Goal: Book appointment/travel/reservation

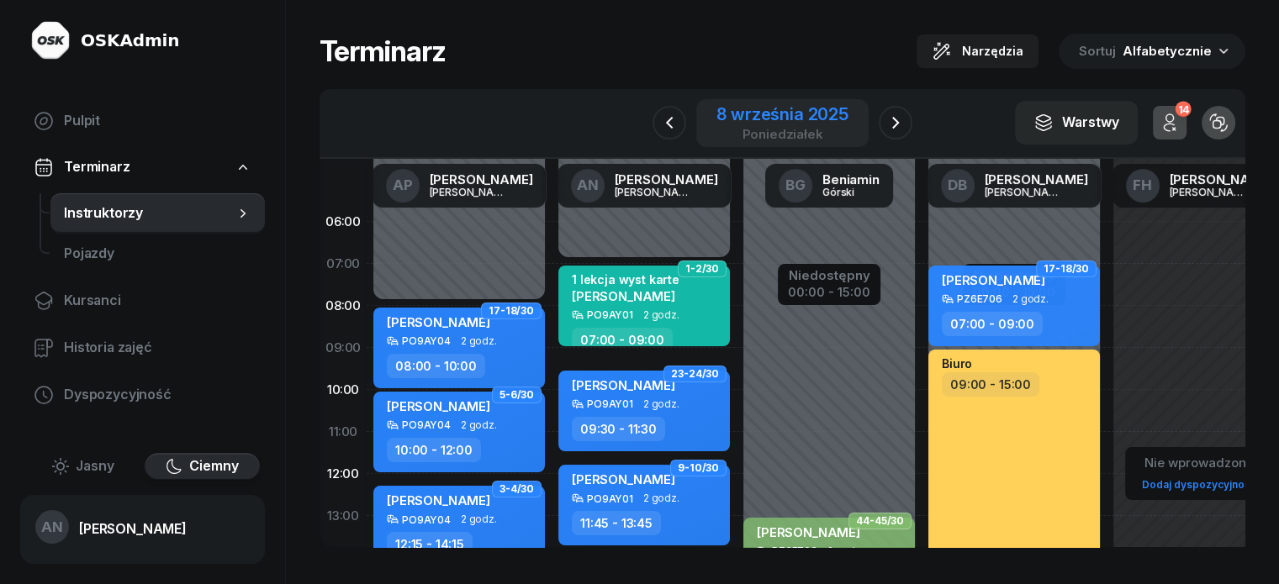
click at [777, 122] on div "8 września 2025" at bounding box center [782, 114] width 132 height 17
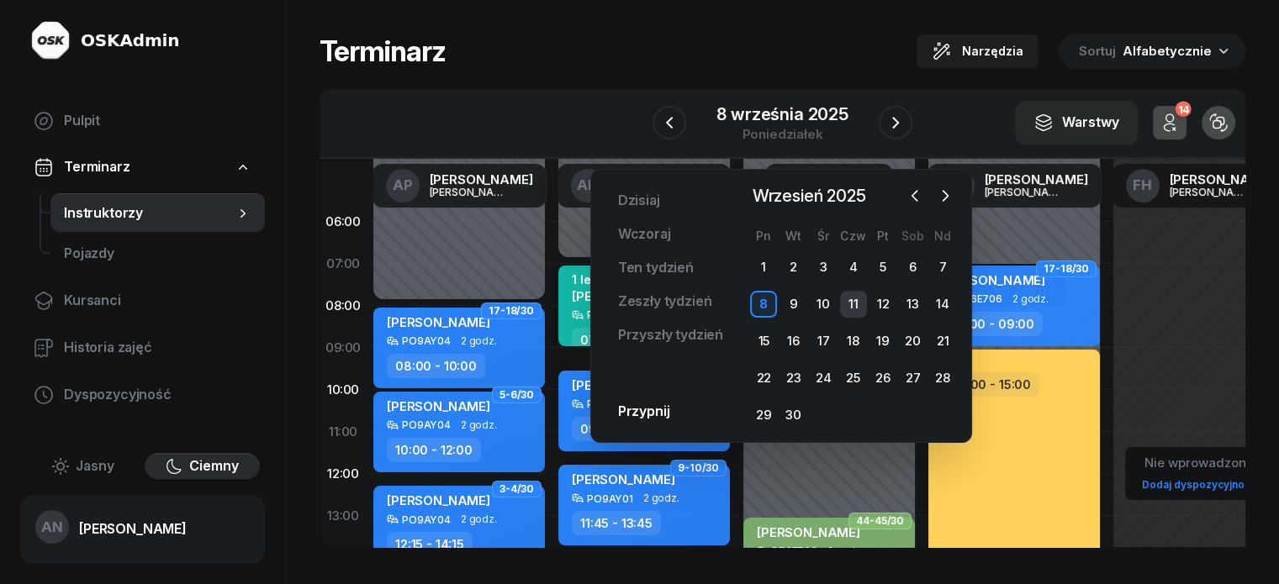
click at [856, 317] on div "11" at bounding box center [853, 304] width 27 height 27
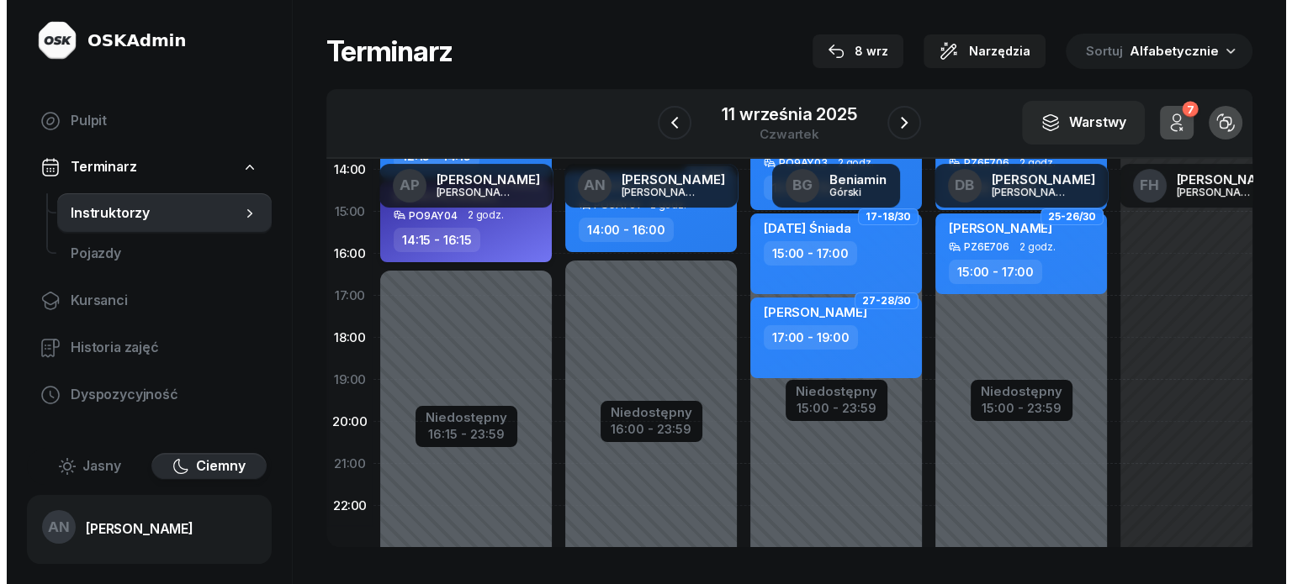
scroll to position [391, 0]
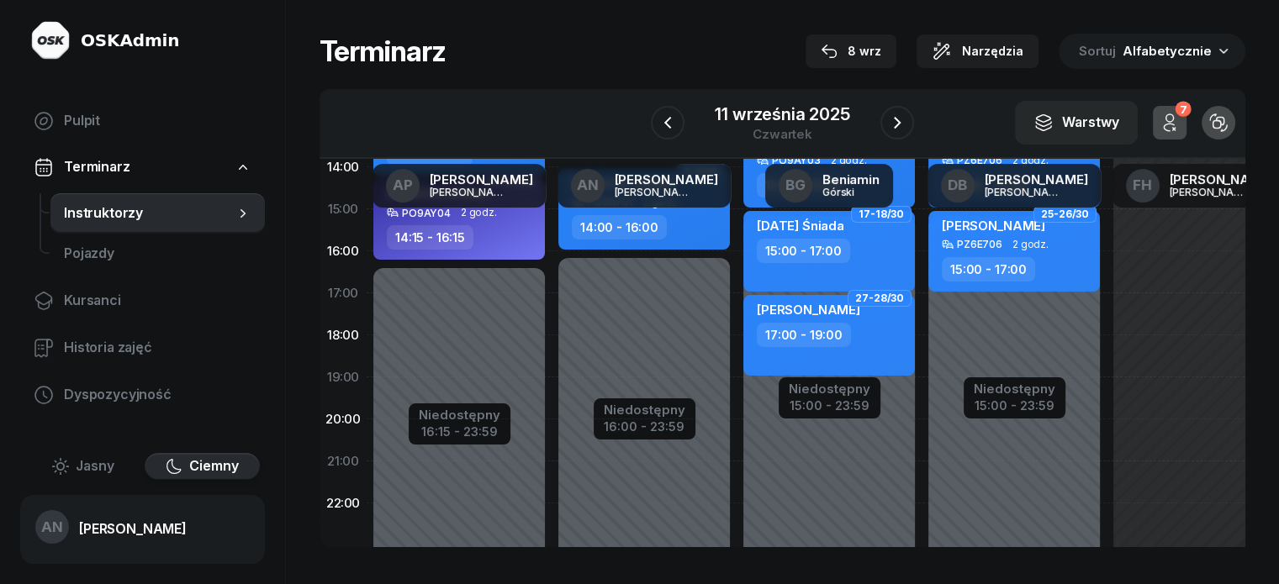
click at [552, 359] on div "Niedostępny 00:00 - 07:00 Niedostępny 16:00 - 23:59 15-16/30 my odwołaliśmy [PE…" at bounding box center [644, 209] width 185 height 799
select select "18"
select select "20"
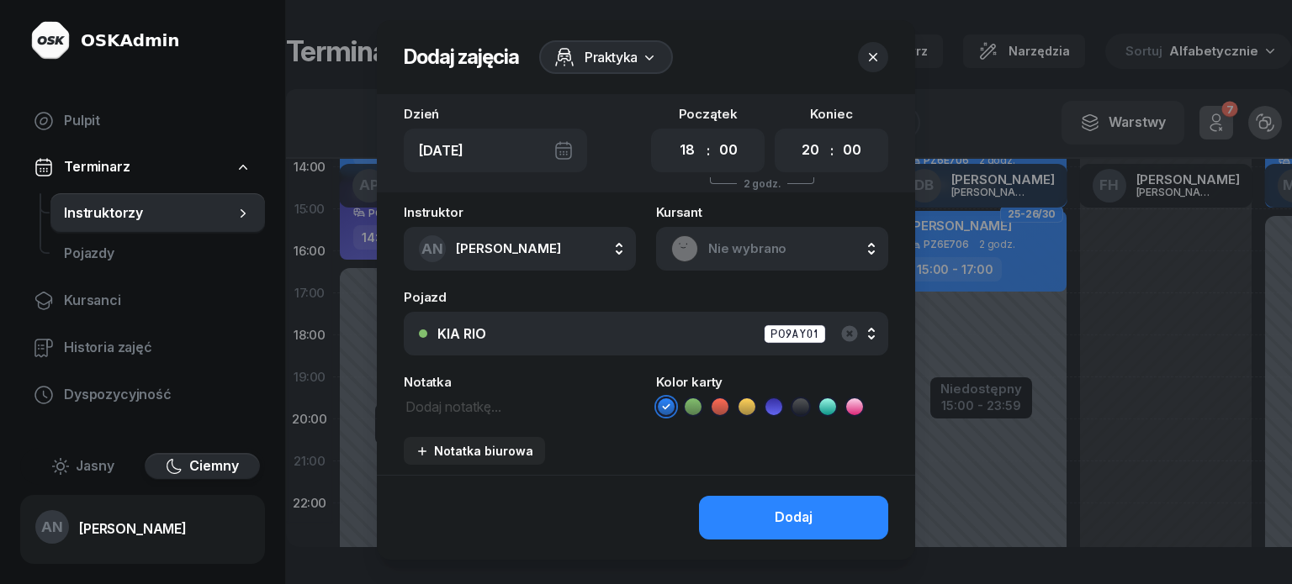
click at [741, 260] on span "Nie wybrano" at bounding box center [790, 249] width 165 height 22
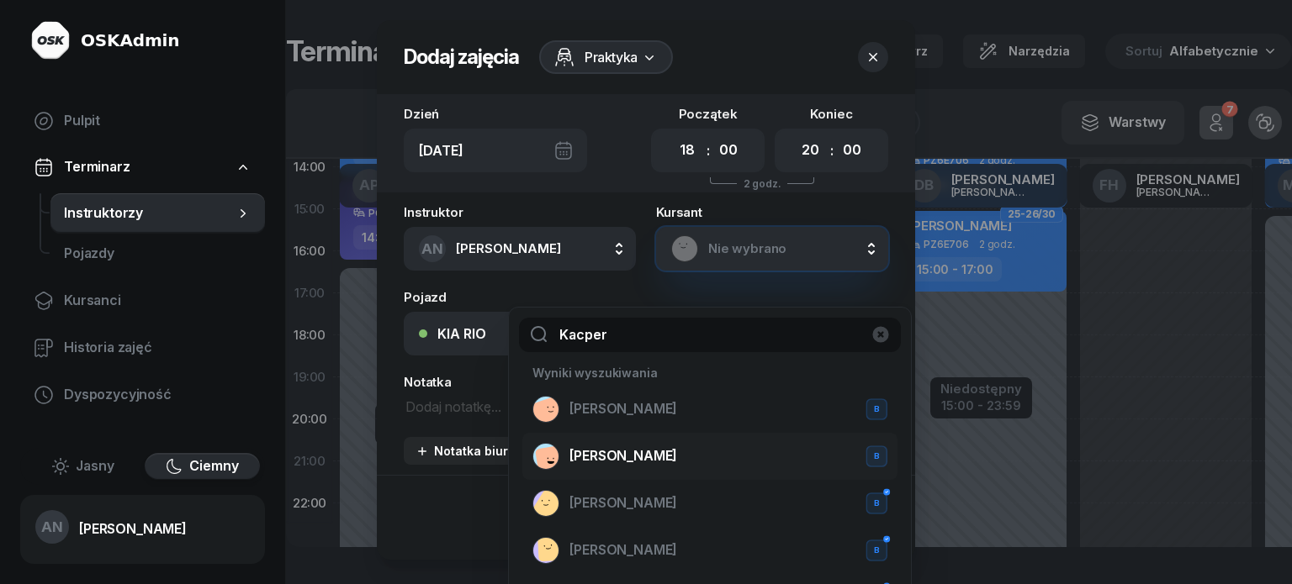
type input "Kacper"
click at [632, 468] on span "[PERSON_NAME]" at bounding box center [623, 457] width 108 height 22
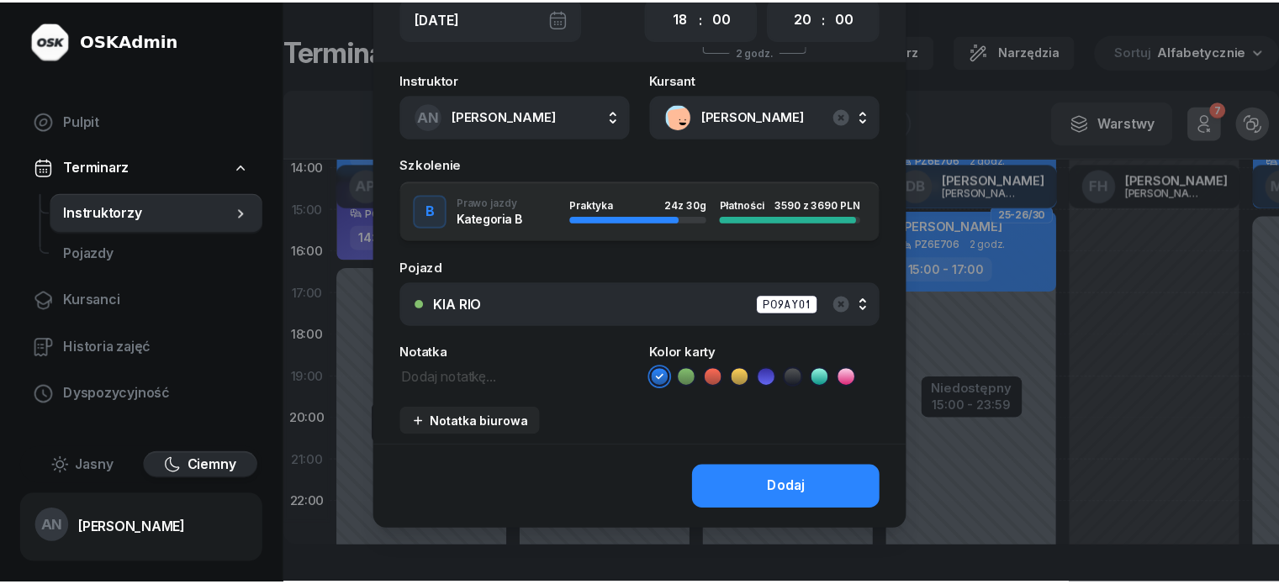
scroll to position [168, 0]
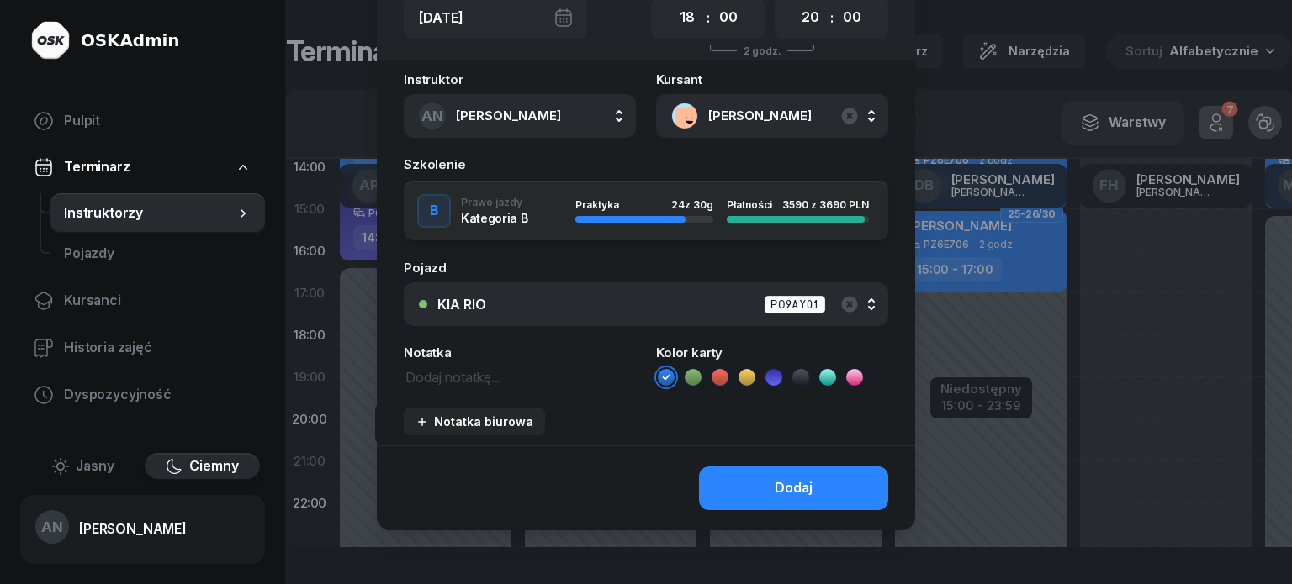
click at [770, 510] on button "Dodaj" at bounding box center [793, 489] width 189 height 44
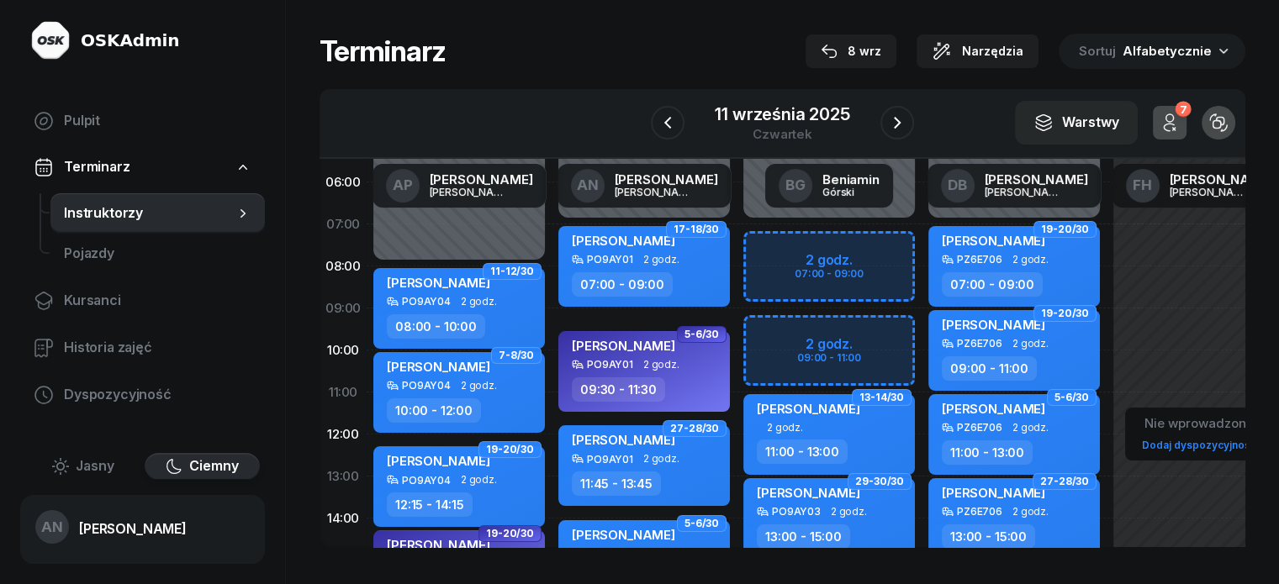
scroll to position [0, 0]
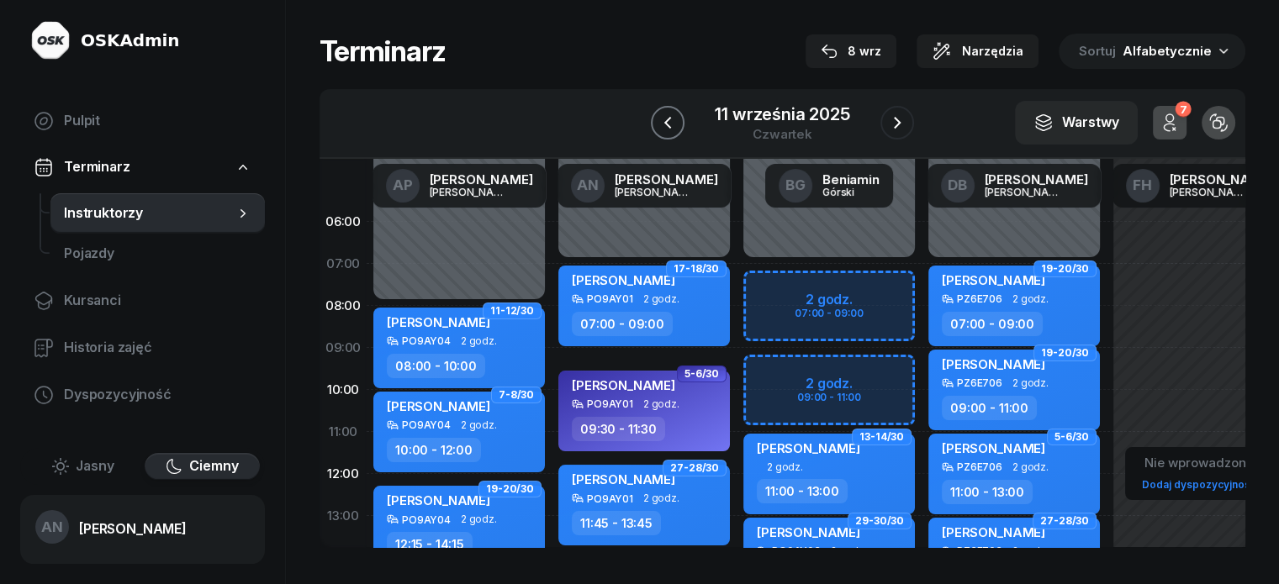
click at [669, 124] on button "button" at bounding box center [668, 123] width 34 height 34
click at [669, 124] on div at bounding box center [666, 123] width 34 height 34
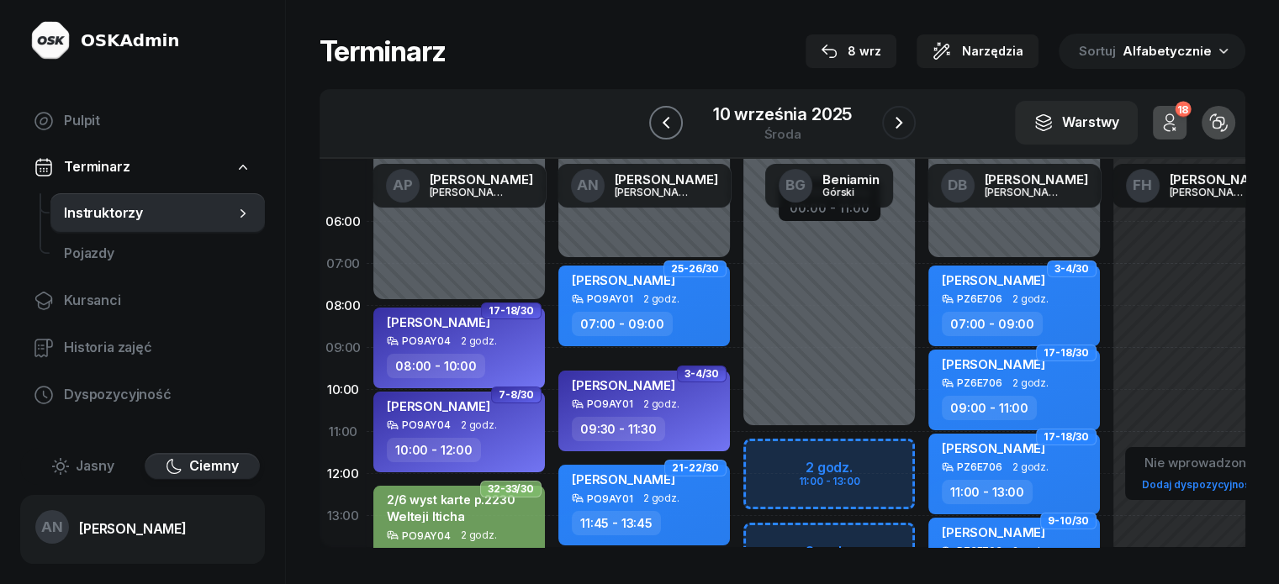
click at [663, 127] on icon "button" at bounding box center [666, 123] width 20 height 20
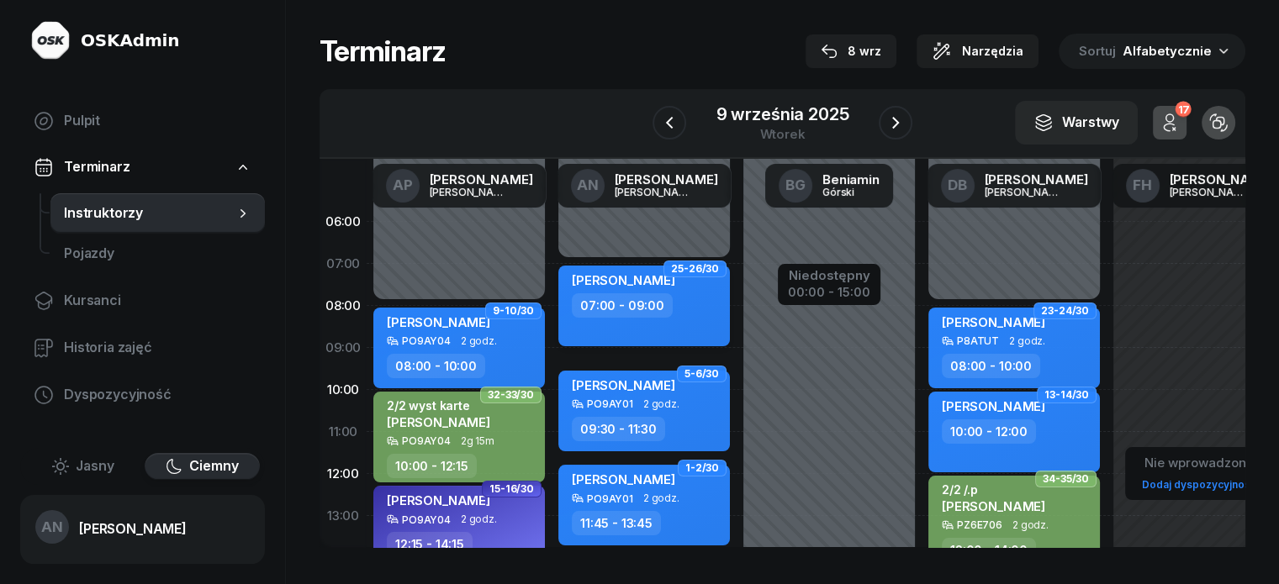
click at [627, 318] on div "07:00 - 09:00" at bounding box center [622, 305] width 101 height 24
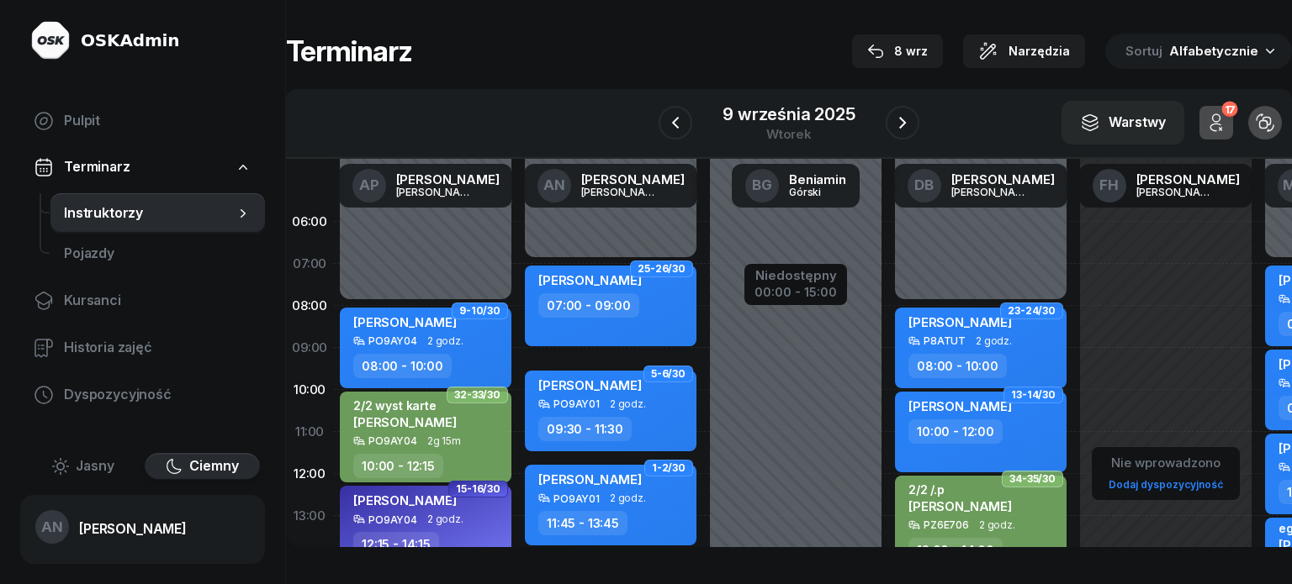
select select "07"
select select "09"
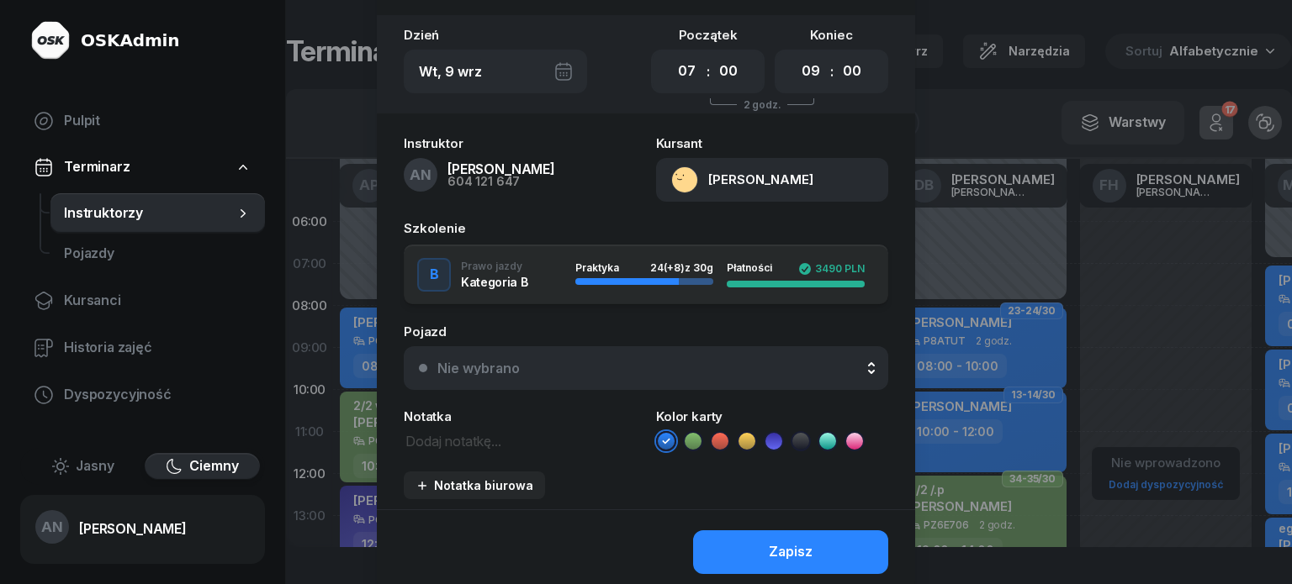
scroll to position [84, 0]
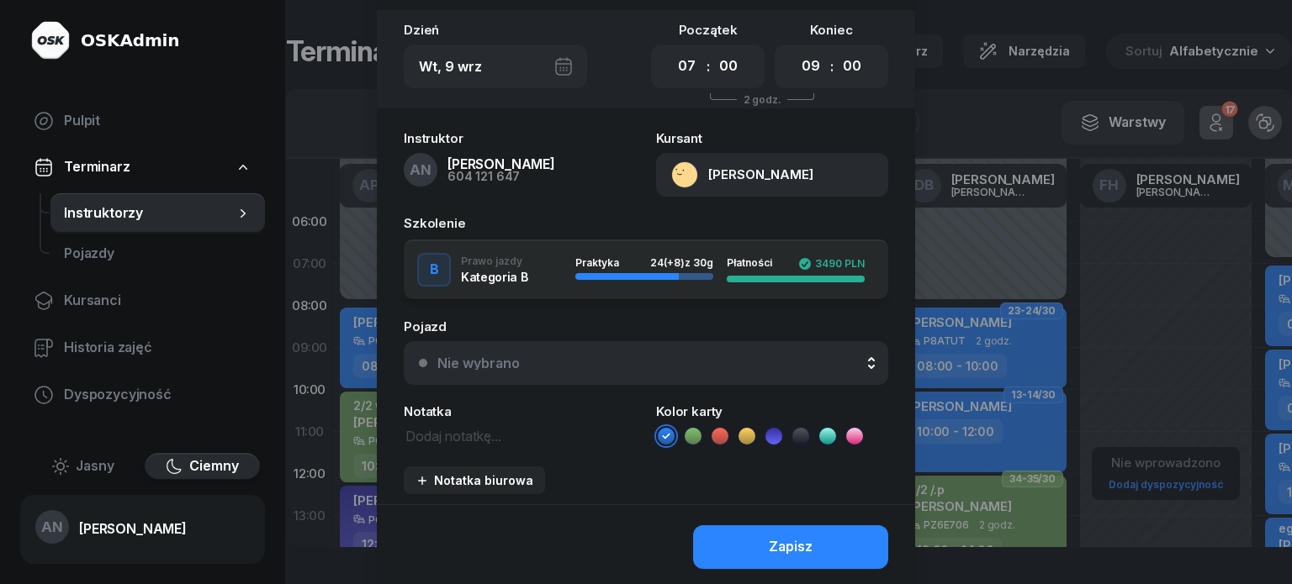
click at [636, 370] on div "Nie wybrano" at bounding box center [655, 363] width 436 height 13
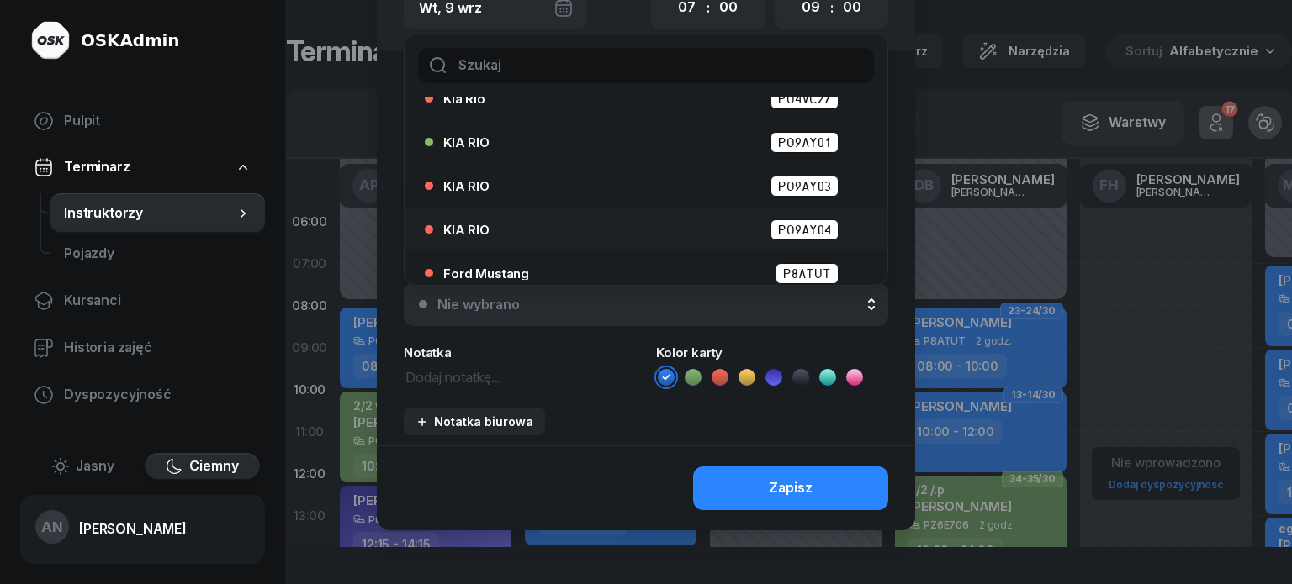
scroll to position [0, 0]
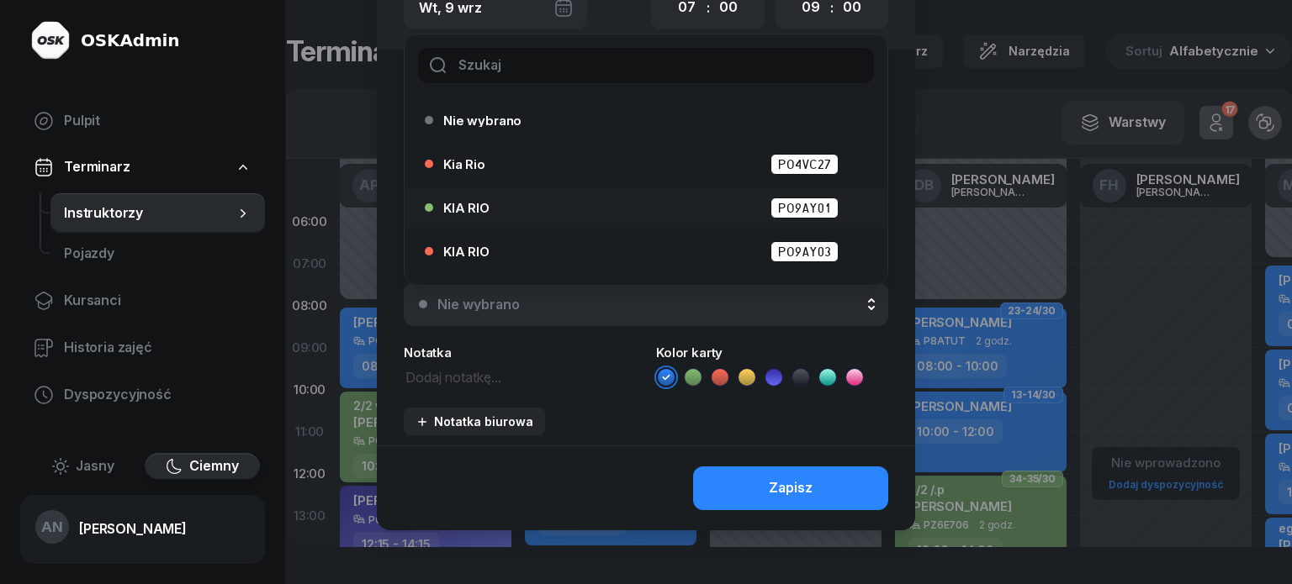
click at [761, 218] on div "KIA RIO PO9AY01" at bounding box center [650, 208] width 414 height 21
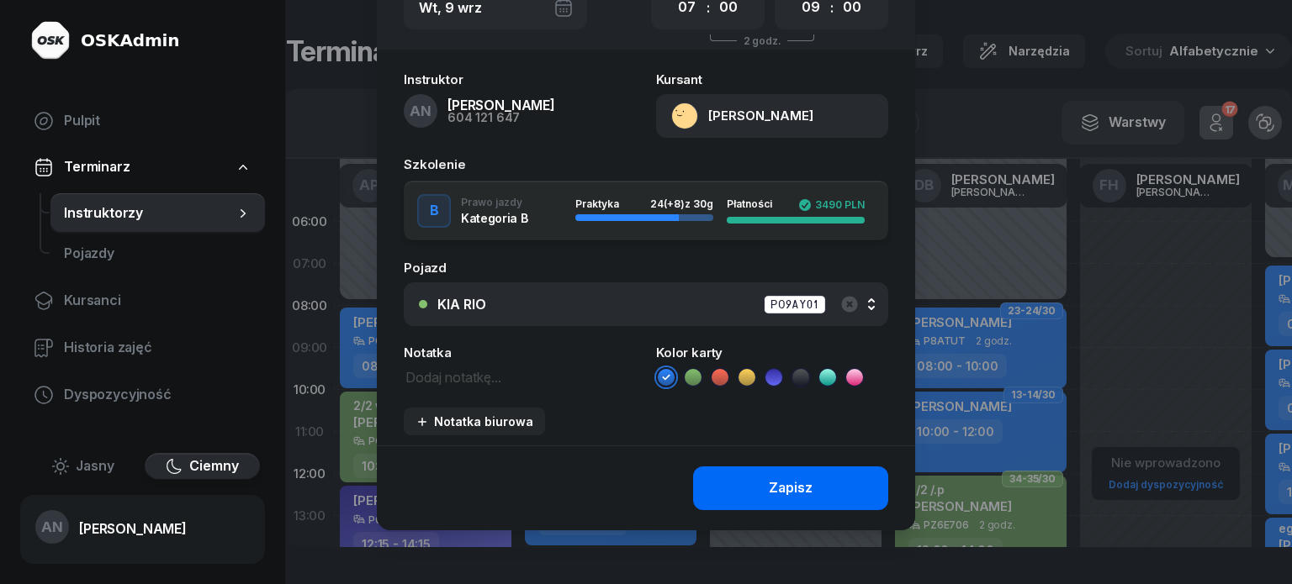
click at [770, 510] on button "Zapisz" at bounding box center [790, 489] width 195 height 44
click at [809, 480] on div "Zapisz" at bounding box center [791, 489] width 44 height 22
click at [750, 467] on button "Zapisz" at bounding box center [790, 489] width 195 height 44
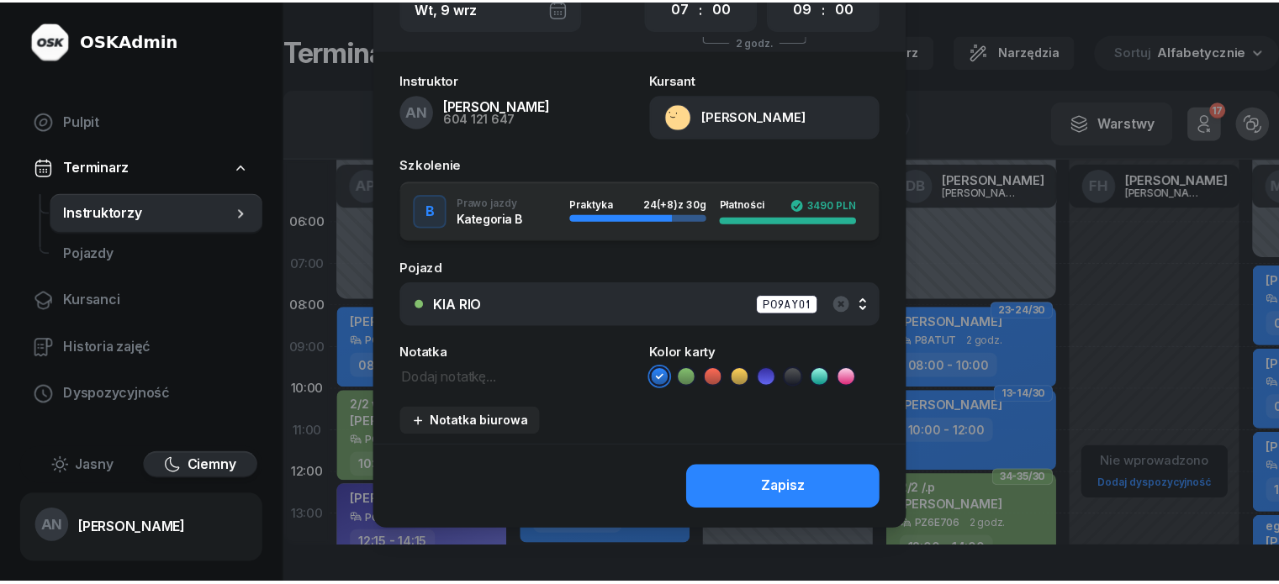
scroll to position [0, 0]
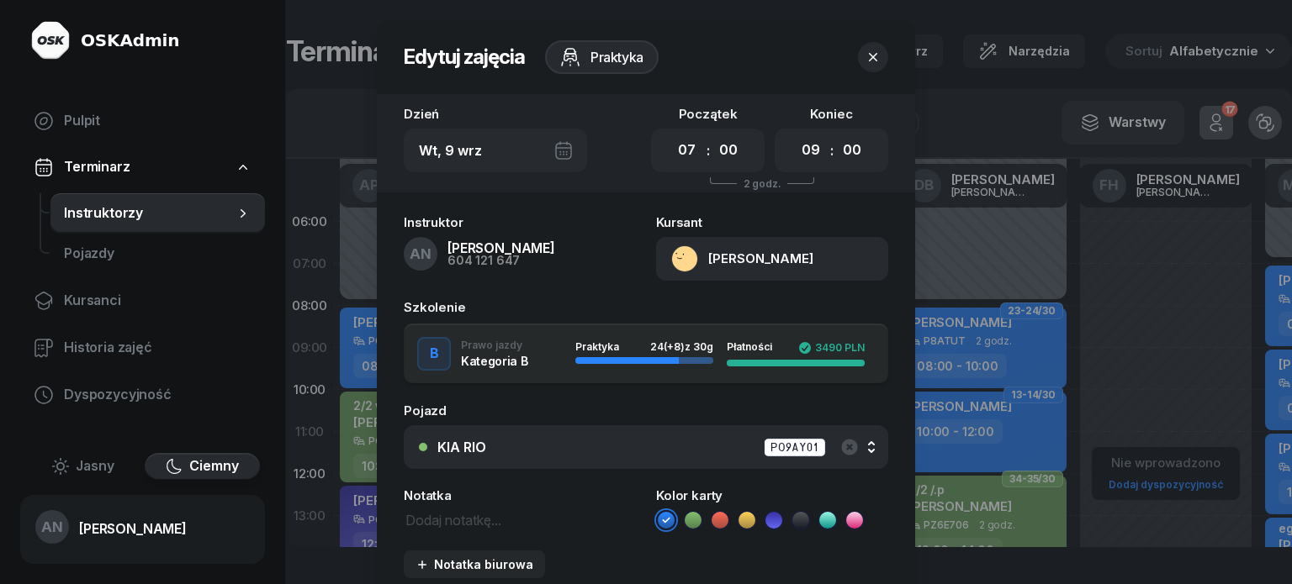
click at [881, 60] on icon "button" at bounding box center [872, 57] width 17 height 17
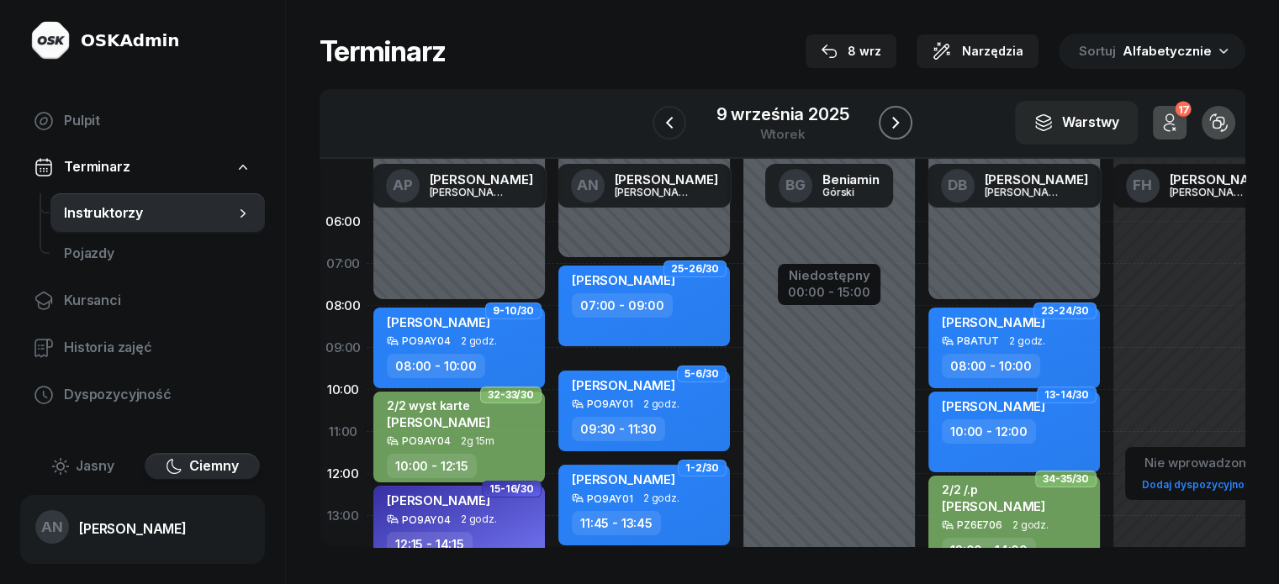
click at [906, 133] on icon "button" at bounding box center [895, 123] width 20 height 20
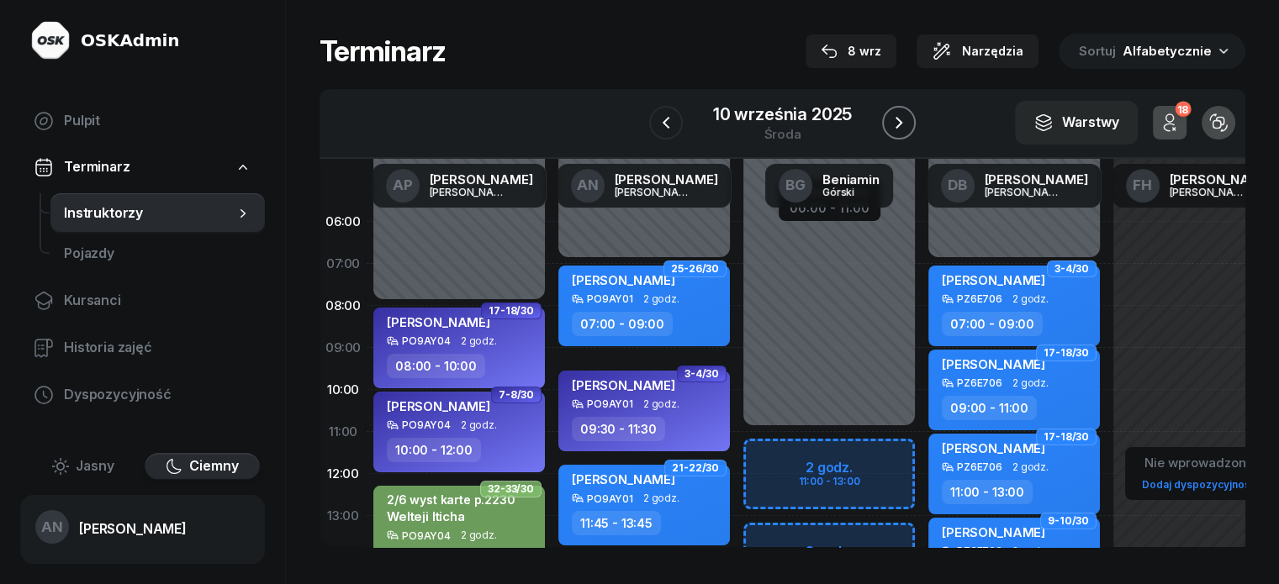
click at [909, 133] on icon "button" at bounding box center [899, 123] width 20 height 20
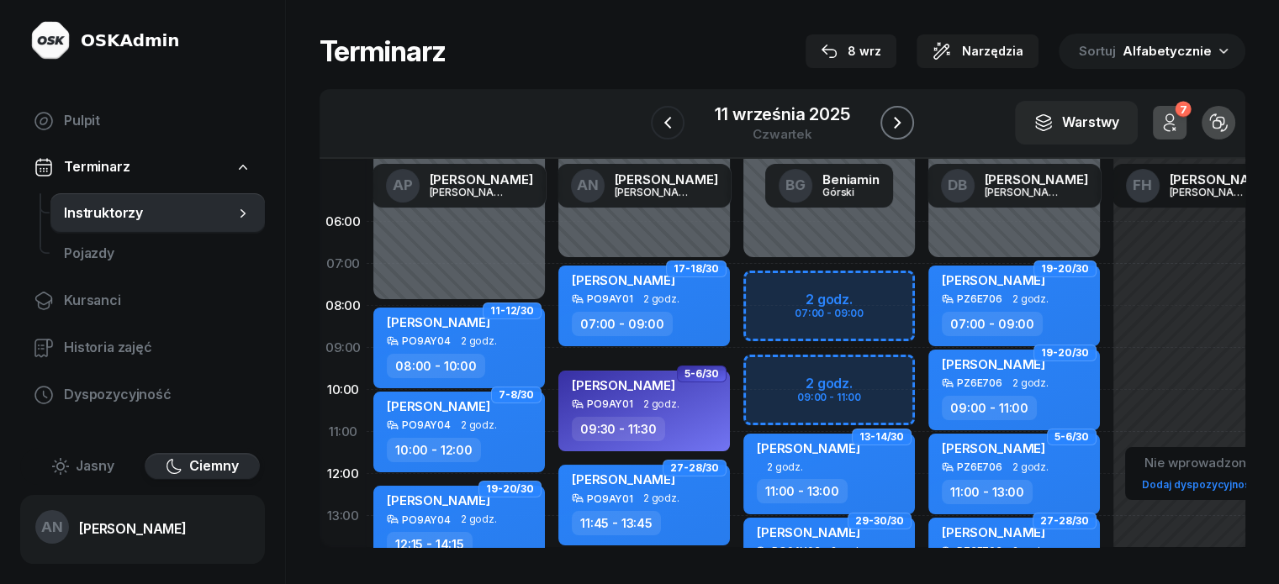
click at [907, 130] on icon "button" at bounding box center [897, 123] width 20 height 20
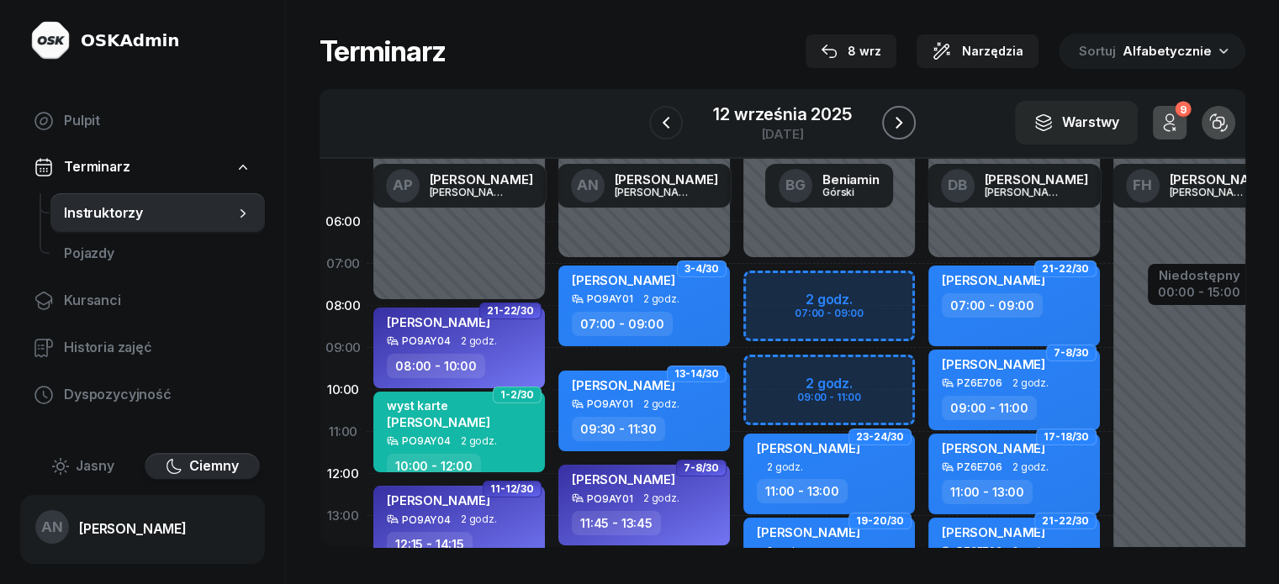
click at [896, 139] on button "button" at bounding box center [899, 123] width 34 height 34
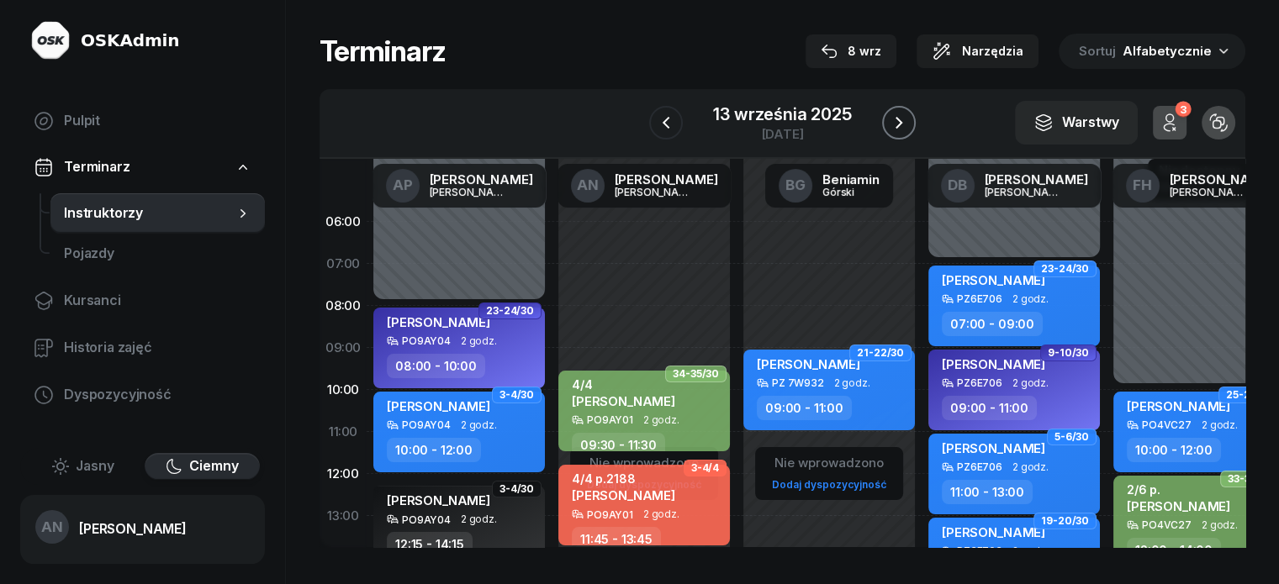
click at [909, 133] on icon "button" at bounding box center [899, 123] width 20 height 20
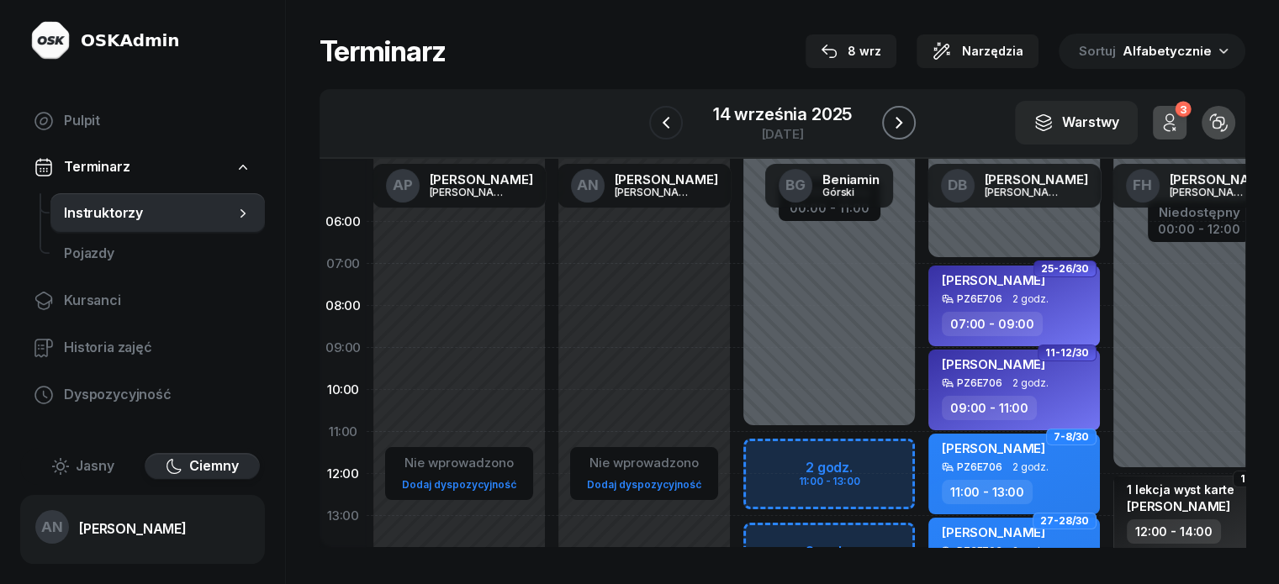
click at [909, 133] on icon "button" at bounding box center [899, 123] width 20 height 20
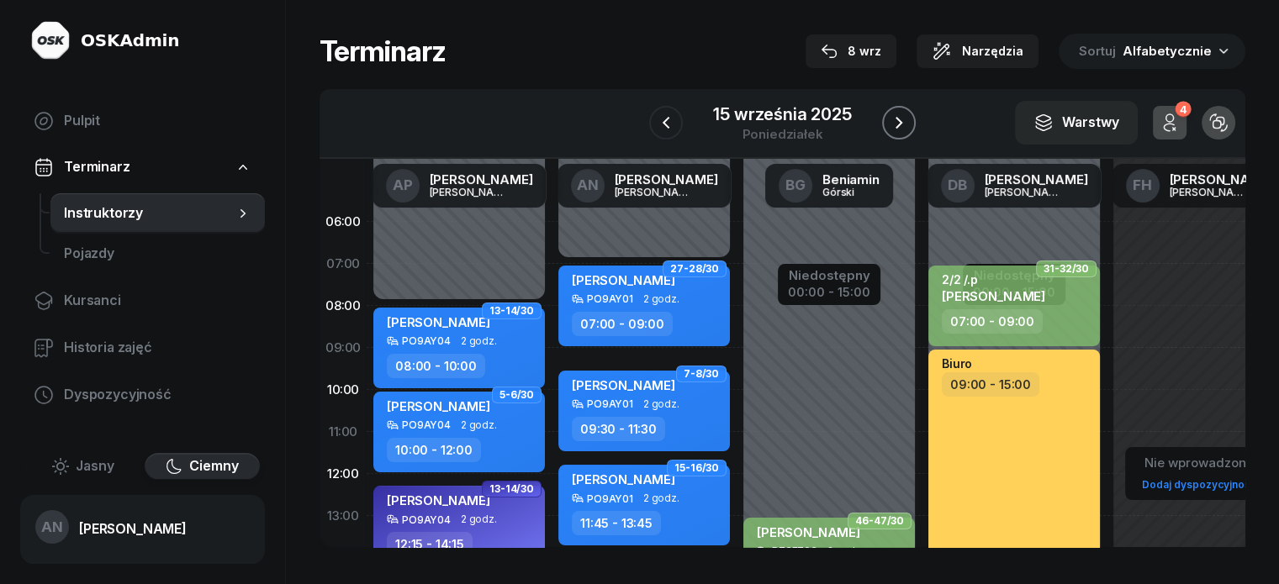
click at [909, 131] on icon "button" at bounding box center [899, 123] width 20 height 20
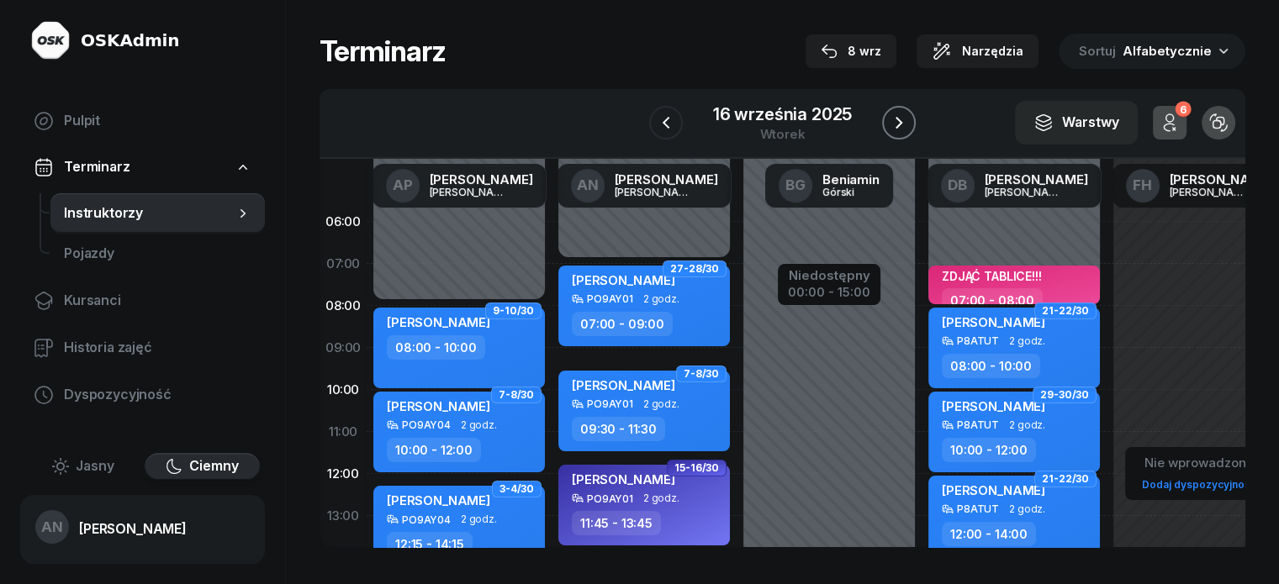
click at [905, 130] on icon "button" at bounding box center [899, 123] width 20 height 20
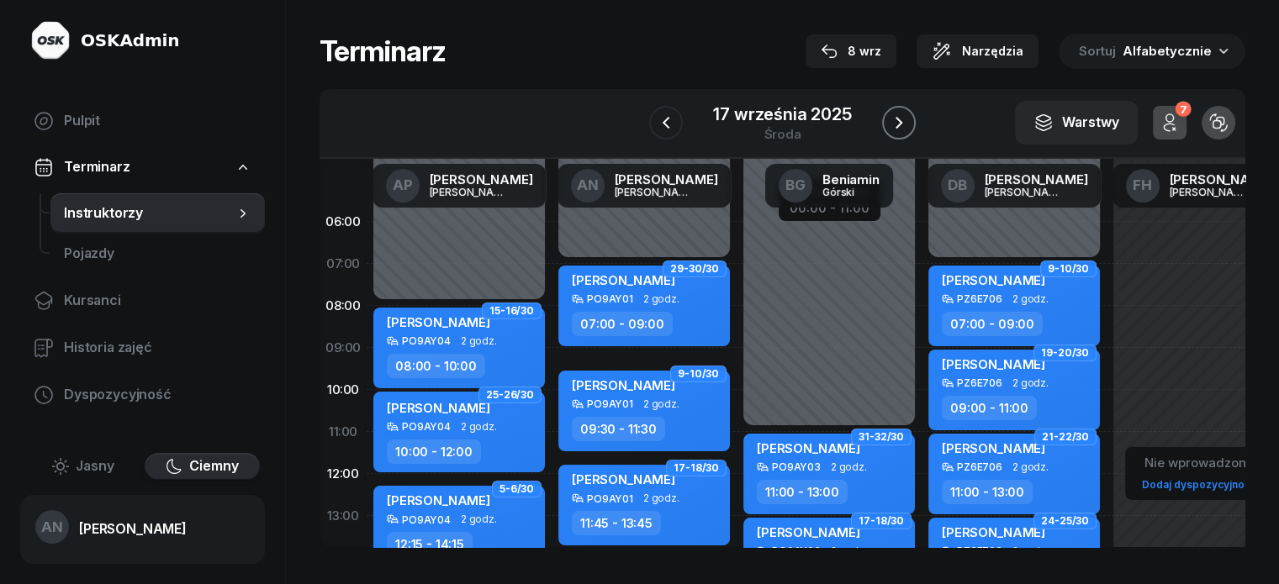
click at [916, 131] on button "button" at bounding box center [899, 123] width 34 height 34
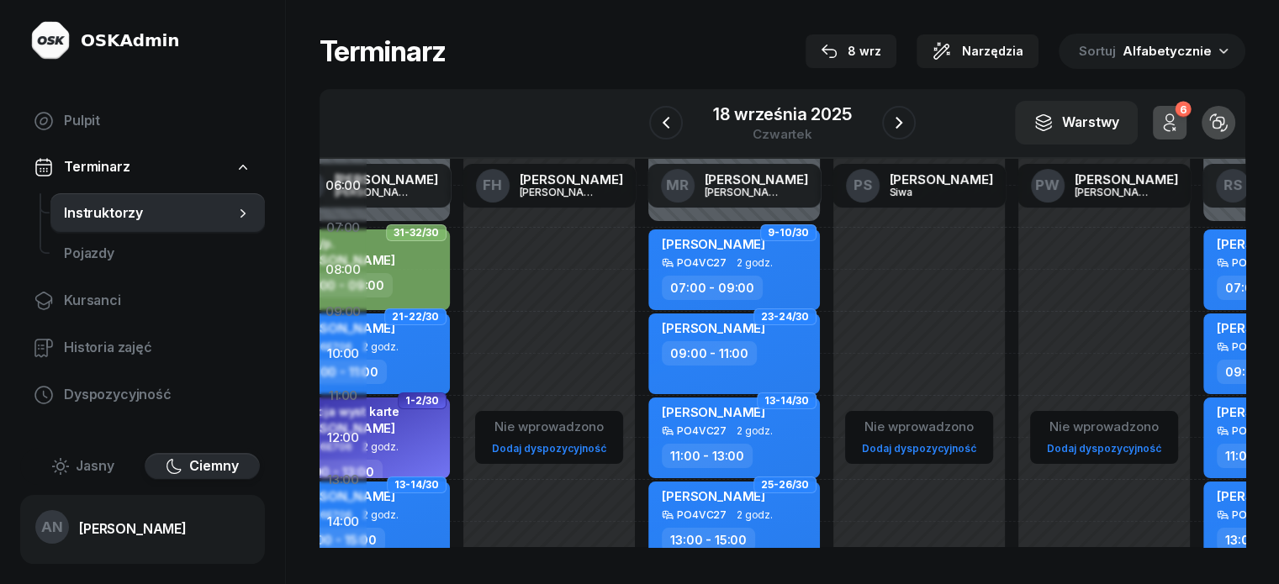
scroll to position [84, 650]
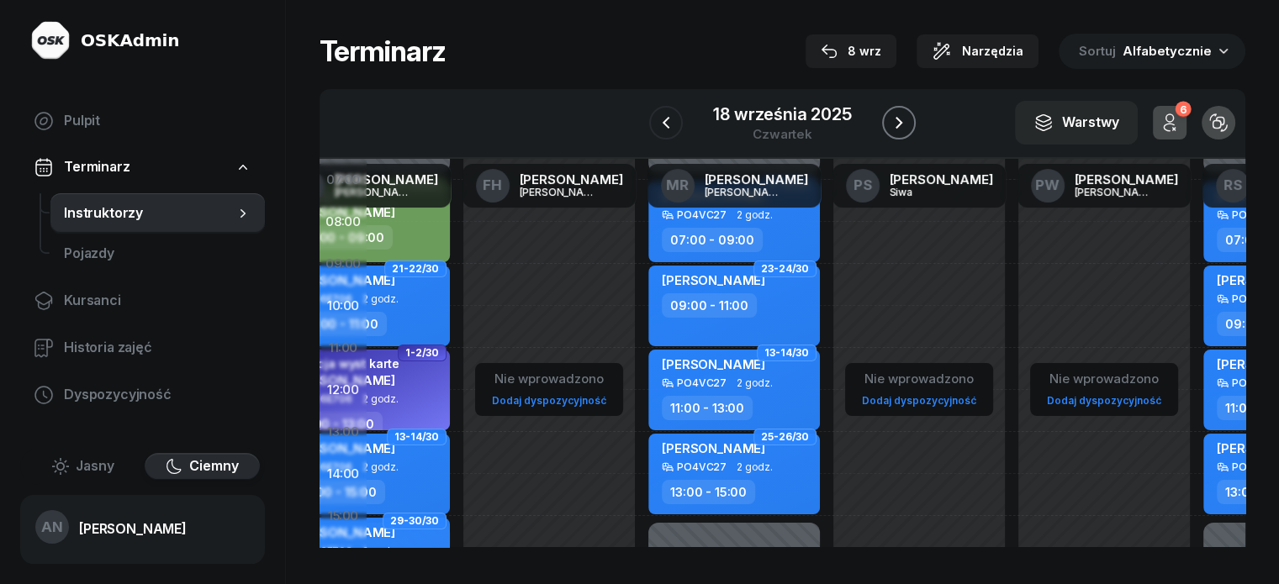
click at [909, 124] on icon "button" at bounding box center [899, 123] width 20 height 20
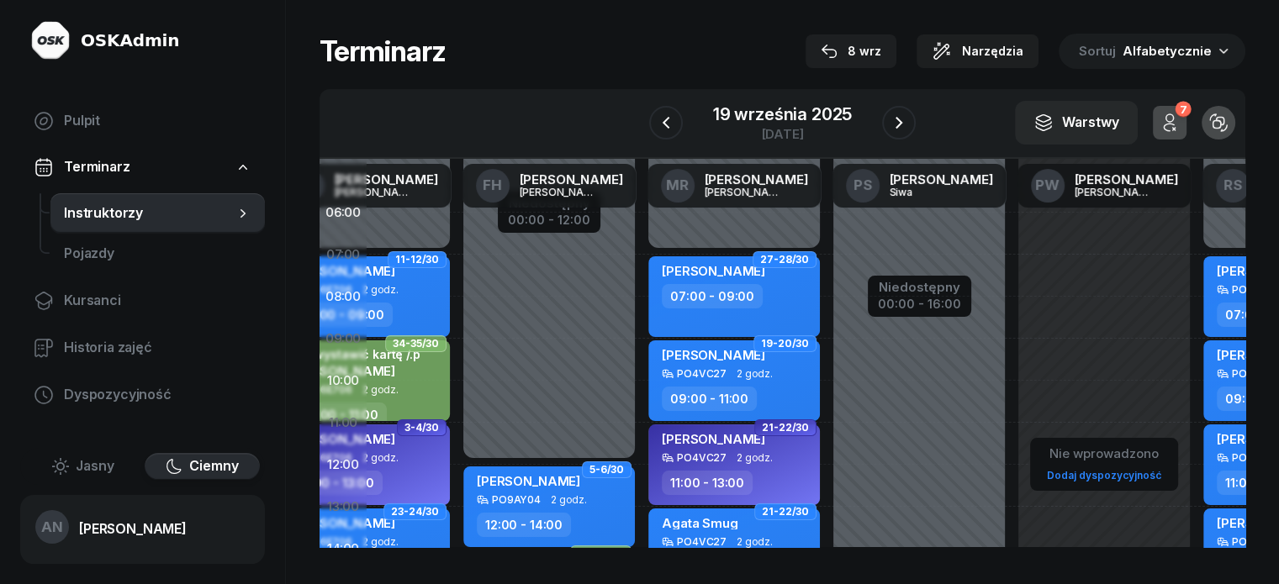
scroll to position [0, 650]
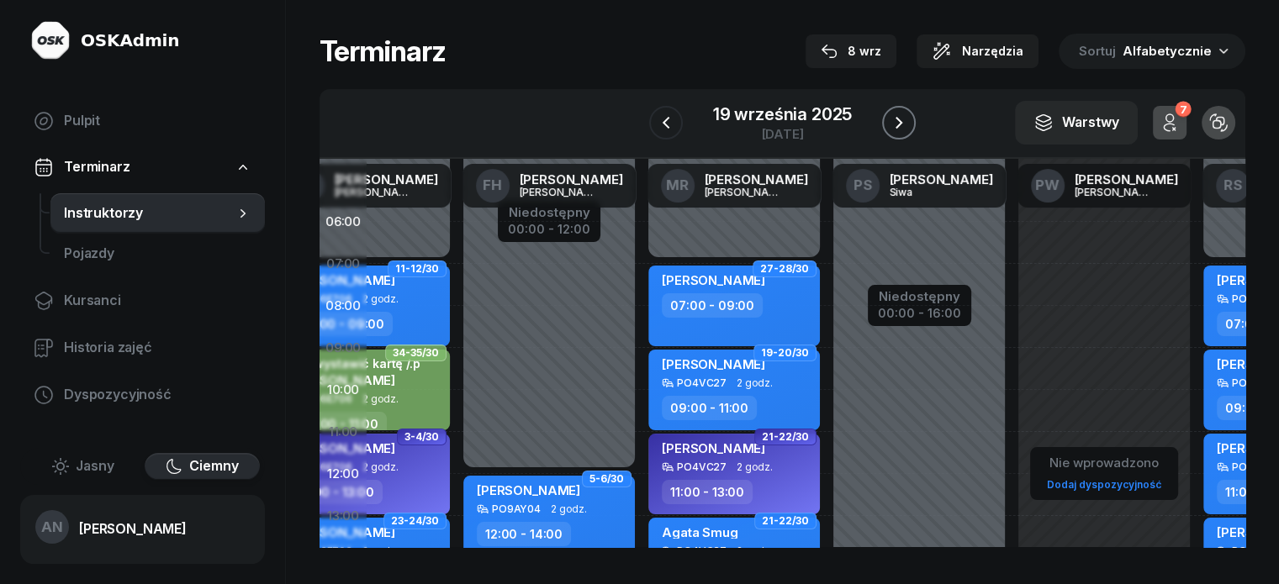
click at [907, 133] on icon "button" at bounding box center [899, 123] width 20 height 20
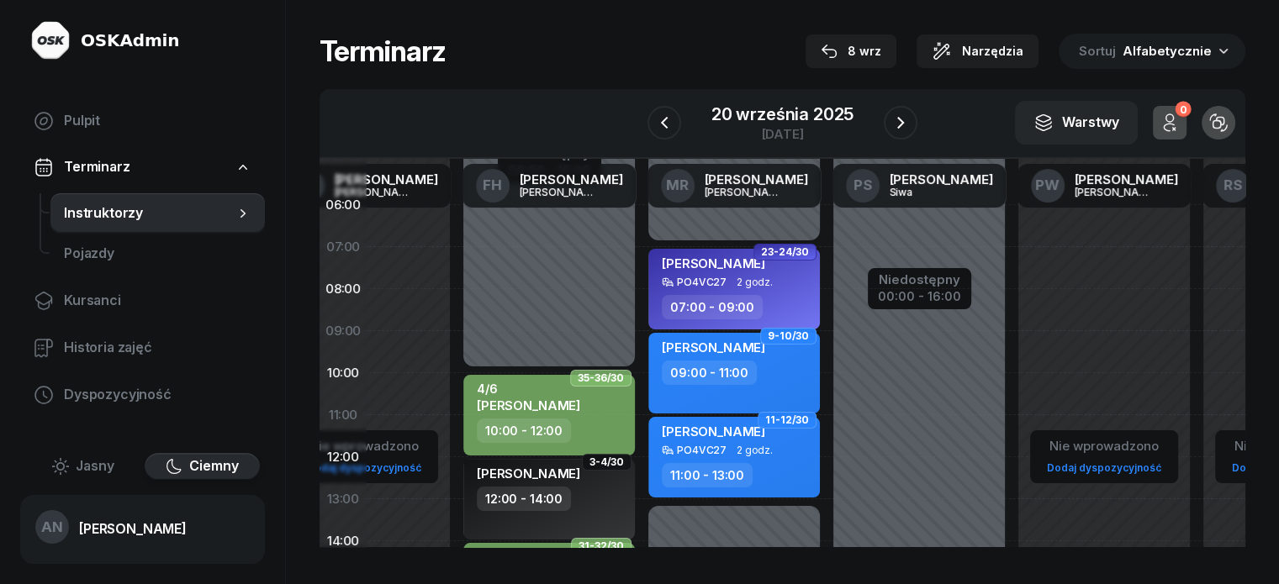
scroll to position [0, 650]
